Goal: Task Accomplishment & Management: Complete application form

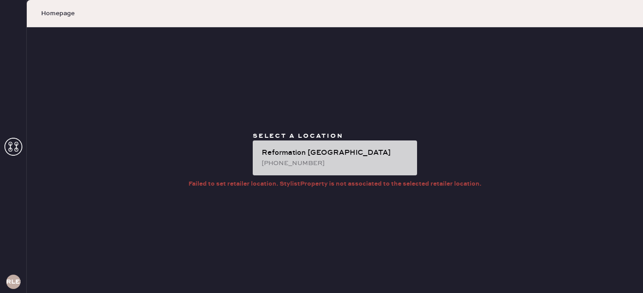
click at [335, 161] on div "[PHONE_NUMBER]" at bounding box center [336, 163] width 148 height 10
click at [305, 159] on div "[PHONE_NUMBER]" at bounding box center [336, 163] width 148 height 10
click at [407, 148] on div "Reformation [GEOGRAPHIC_DATA]" at bounding box center [336, 152] width 148 height 11
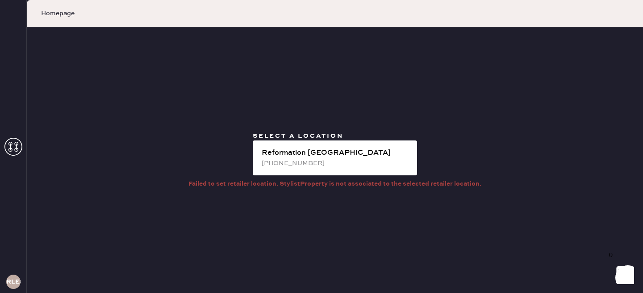
click at [11, 145] on icon at bounding box center [13, 147] width 18 height 18
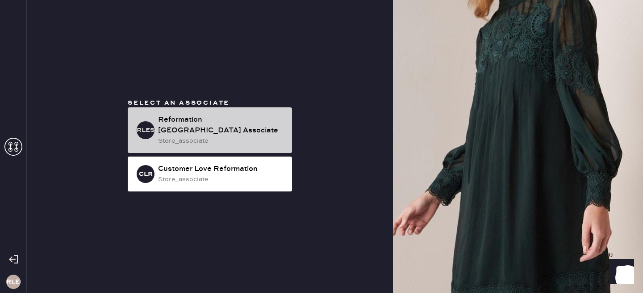
click at [259, 124] on div "Reformation [GEOGRAPHIC_DATA] Associate" at bounding box center [221, 124] width 127 height 21
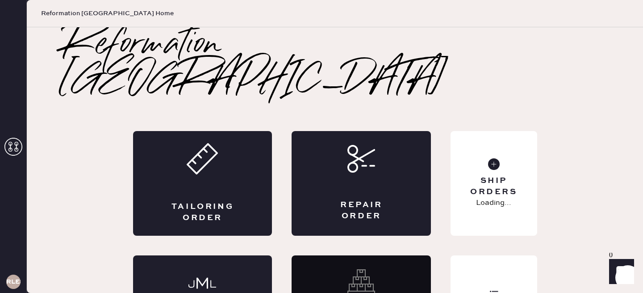
scroll to position [31, 0]
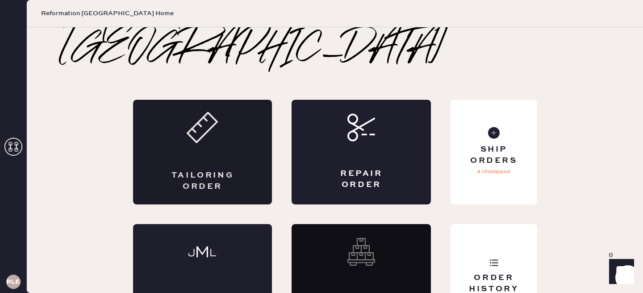
click at [236, 122] on div "Tailoring Order" at bounding box center [202, 152] width 139 height 105
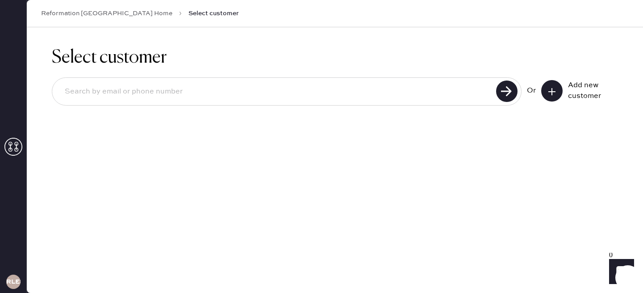
click at [552, 91] on use at bounding box center [551, 91] width 7 height 7
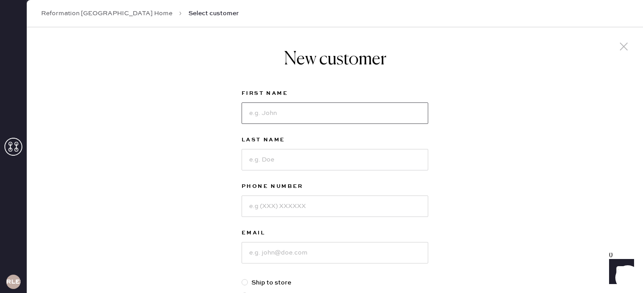
click at [326, 110] on input at bounding box center [335, 112] width 187 height 21
type input "Ruby"
type input "[PERSON_NAME]"
type input "6467267073"
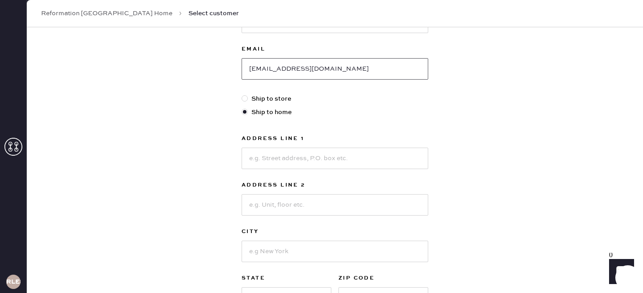
scroll to position [184, 0]
type input "[EMAIL_ADDRESS][DOMAIN_NAME]"
click at [301, 162] on input at bounding box center [335, 156] width 187 height 21
type input "[STREET_ADDRESS]"
type input "Apt 507"
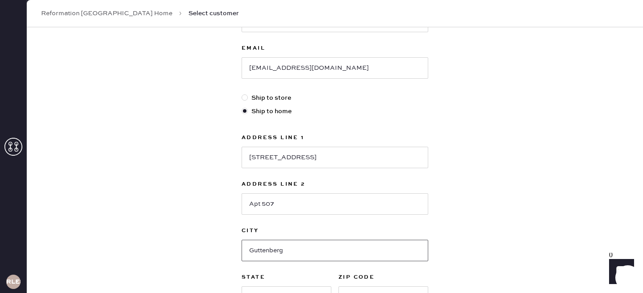
type input "Guttenberg"
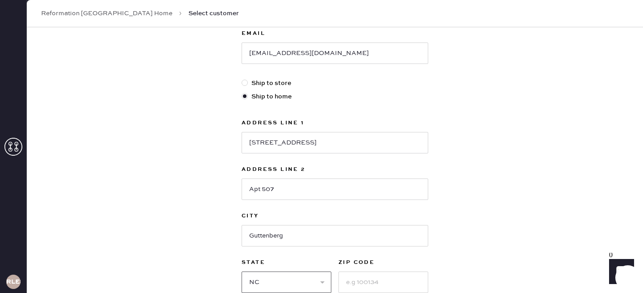
select select "NJ"
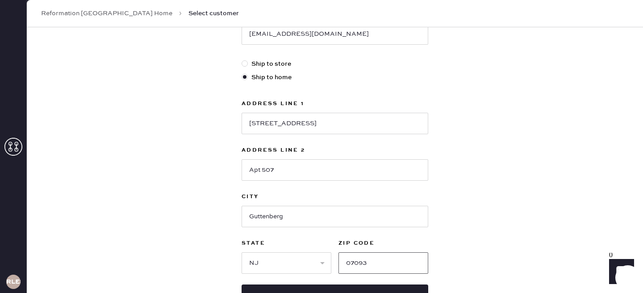
scroll to position [289, 0]
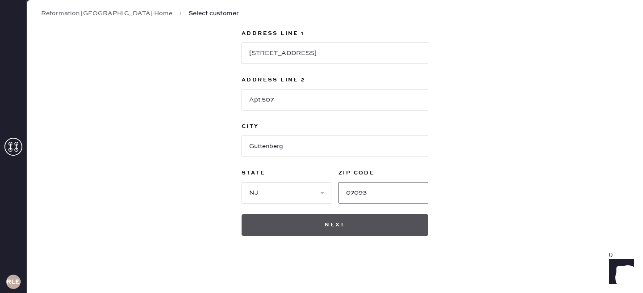
type input "07093"
click at [273, 221] on button "Next" at bounding box center [335, 224] width 187 height 21
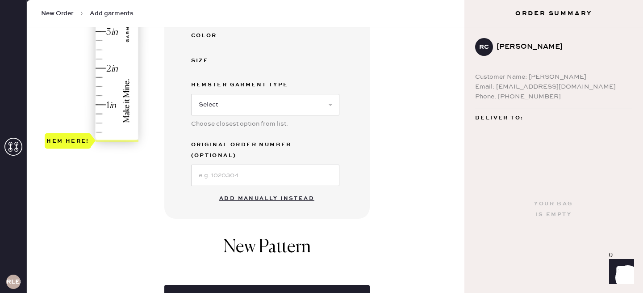
scroll to position [251, 0]
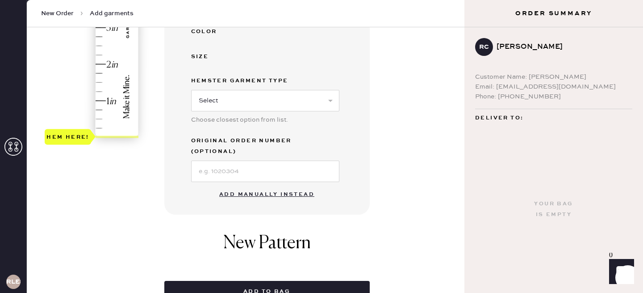
click at [260, 185] on button "Add manually instead" at bounding box center [267, 194] width 106 height 18
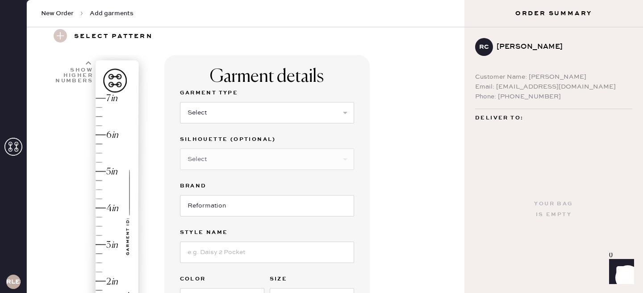
scroll to position [0, 0]
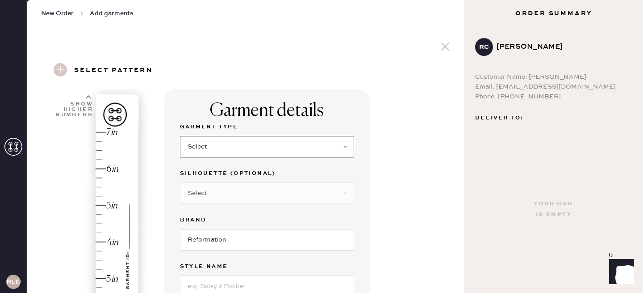
click at [239, 145] on select "Select Basic Skirt Jeans Leggings Pants Shorts Basic Sleeved Dress Basic Sleeve…" at bounding box center [267, 146] width 174 height 21
select select "2"
click at [180, 136] on select "Select Basic Skirt Jeans Leggings Pants Shorts Basic Sleeved Dress Basic Sleeve…" at bounding box center [267, 146] width 174 height 21
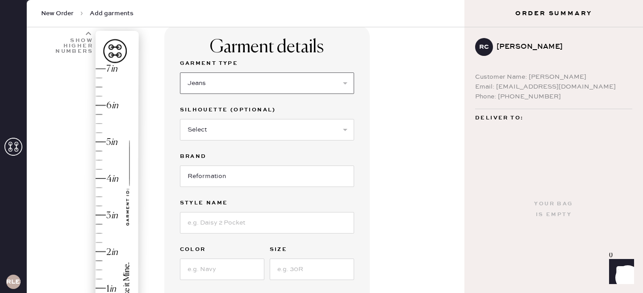
scroll to position [76, 0]
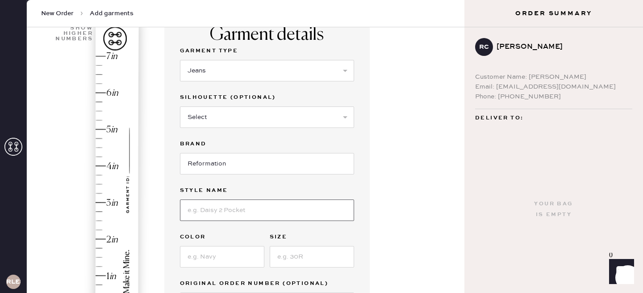
click at [220, 207] on input at bounding box center [267, 209] width 174 height 21
type input "[PERSON_NAME] High Rise Slouchy Wide Leg Jeans"
click at [222, 263] on input at bounding box center [222, 256] width 84 height 21
type input "Shasta"
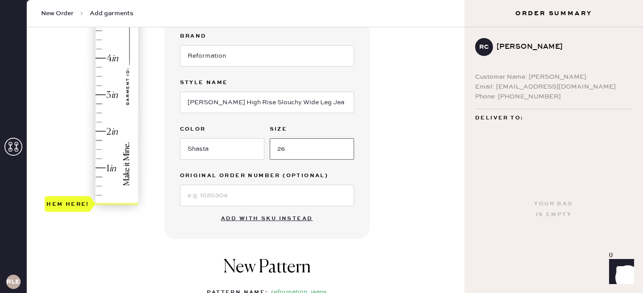
scroll to position [185, 0]
type input "26"
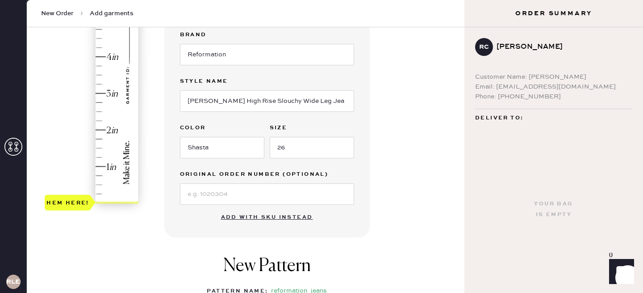
type input "2.75"
click at [101, 102] on div "Hem here!" at bounding box center [92, 74] width 95 height 263
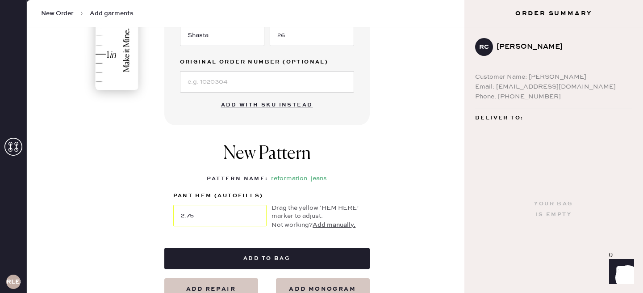
scroll to position [318, 0]
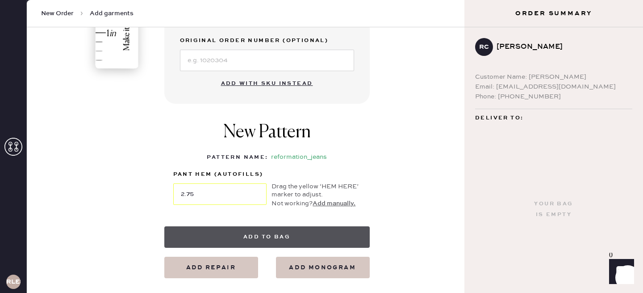
click at [280, 233] on button "Add to bag" at bounding box center [266, 236] width 205 height 21
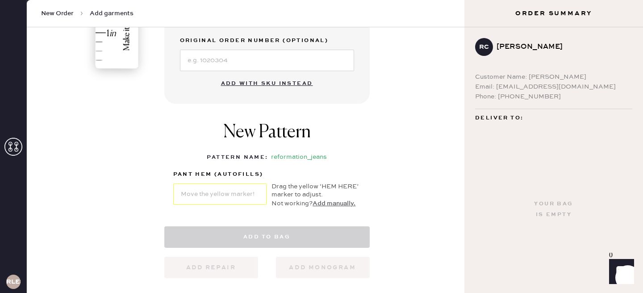
select select "2"
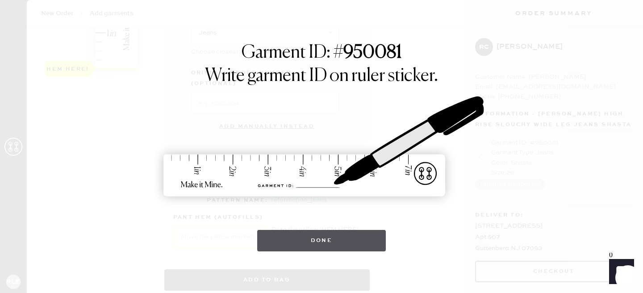
click at [334, 230] on button "Done" at bounding box center [321, 240] width 129 height 21
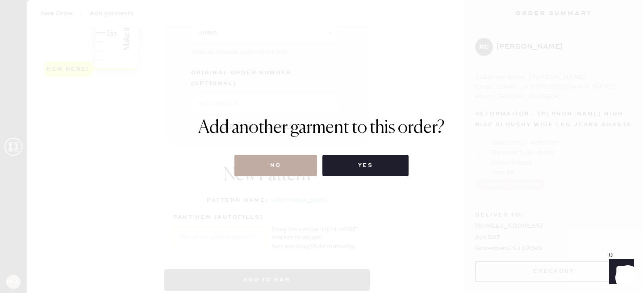
click at [265, 157] on button "No" at bounding box center [275, 165] width 83 height 21
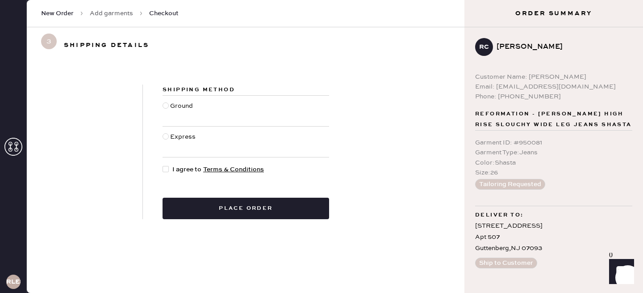
radio input "true"
click at [170, 171] on div at bounding box center [168, 169] width 10 height 10
click at [163, 165] on input "I agree to Terms & Conditions" at bounding box center [163, 164] width 0 height 0
checkbox input "true"
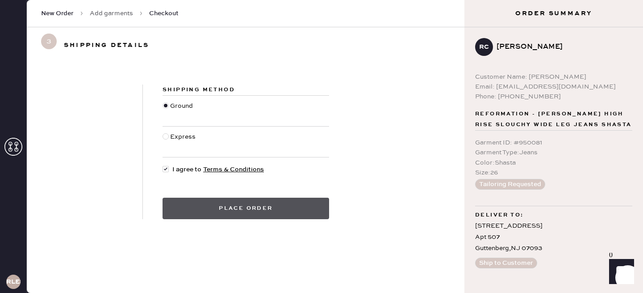
click at [234, 209] on button "Place order" at bounding box center [246, 207] width 167 height 21
